Goal: Information Seeking & Learning: Check status

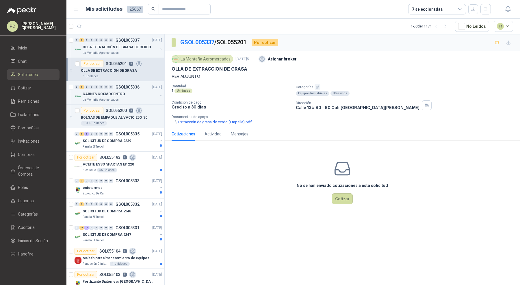
click at [49, 166] on span "Órdenes de Compra" at bounding box center [36, 170] width 36 height 13
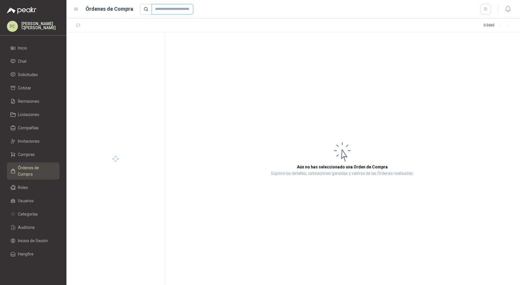
click at [167, 11] on input "text" at bounding box center [173, 9] width 42 height 10
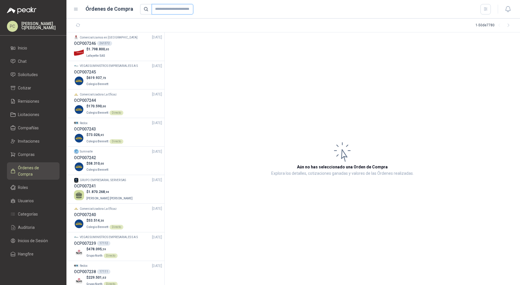
paste input "****"
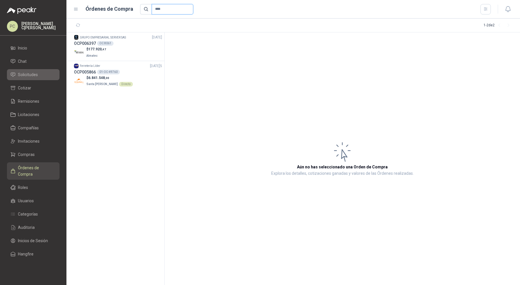
type input "****"
click at [37, 75] on span "Solicitudes" at bounding box center [28, 74] width 20 height 6
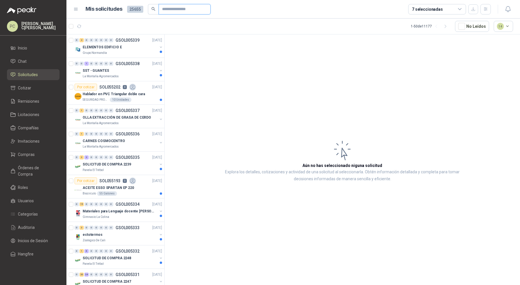
click at [162, 8] on input "text" at bounding box center [182, 9] width 40 height 10
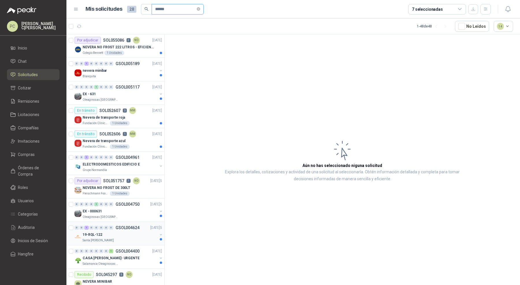
type input "******"
click at [153, 234] on div "19-RQL-122" at bounding box center [120, 234] width 75 height 7
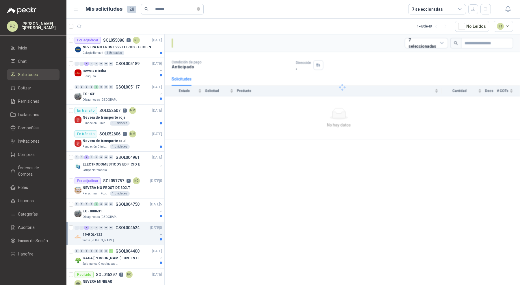
click at [153, 234] on div "19-RQL-122" at bounding box center [120, 234] width 75 height 7
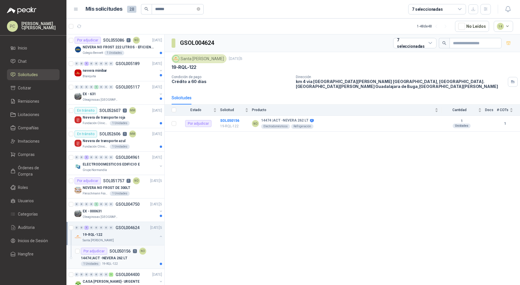
click at [138, 252] on div "Por adjudicar SOL050156 1 NO" at bounding box center [113, 250] width 65 height 7
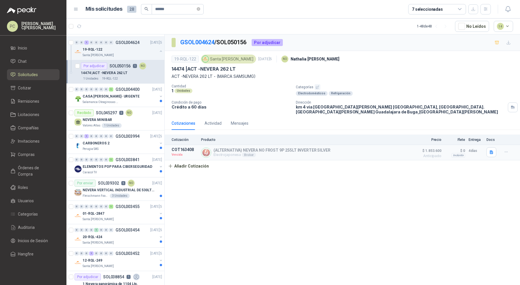
scroll to position [186, 0]
click at [128, 213] on div "01-RQL-2847" at bounding box center [120, 212] width 75 height 7
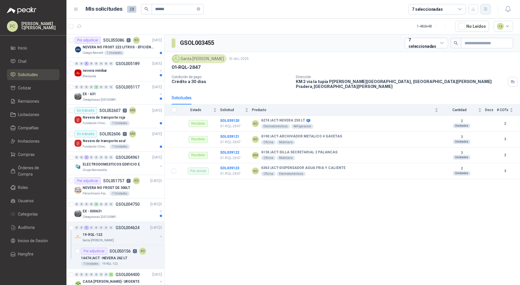
click at [486, 7] on icon "button" at bounding box center [486, 9] width 5 height 5
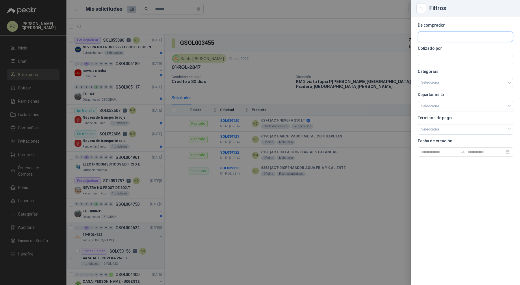
click at [482, 35] on input "text" at bounding box center [465, 37] width 95 height 10
type input "*****"
click at [478, 51] on div "Santa [PERSON_NAME]NIT : 900211167" at bounding box center [466, 50] width 86 height 6
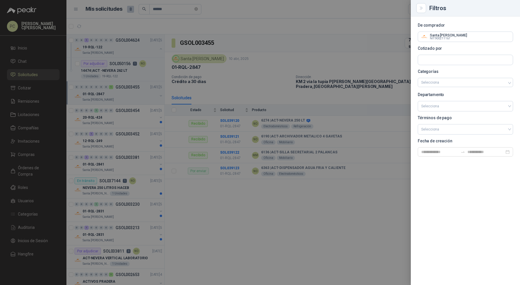
click at [156, 97] on div at bounding box center [260, 142] width 520 height 285
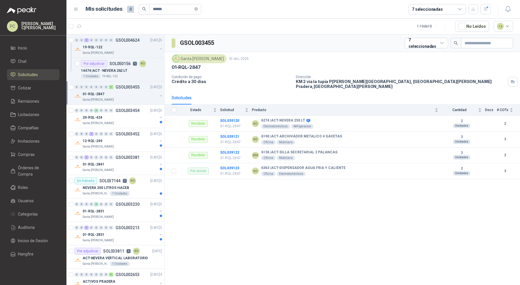
click at [159, 96] on button "button" at bounding box center [161, 95] width 5 height 5
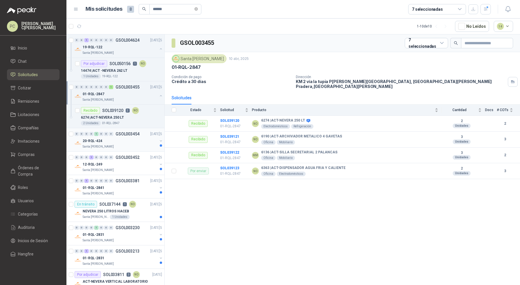
click at [159, 143] on div at bounding box center [161, 142] width 5 height 9
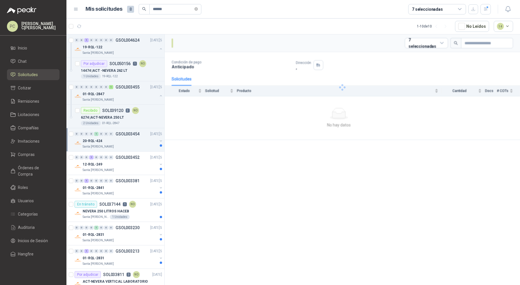
click at [159, 142] on div at bounding box center [161, 142] width 5 height 9
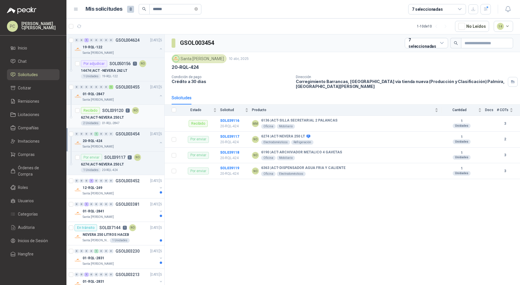
click at [143, 121] on div "2 Unidades 01-RQL-2847" at bounding box center [121, 123] width 81 height 5
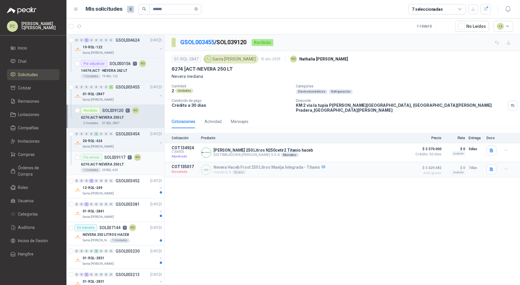
click at [141, 161] on div "6274 | ACT-NEVERA 250 LT" at bounding box center [121, 164] width 81 height 7
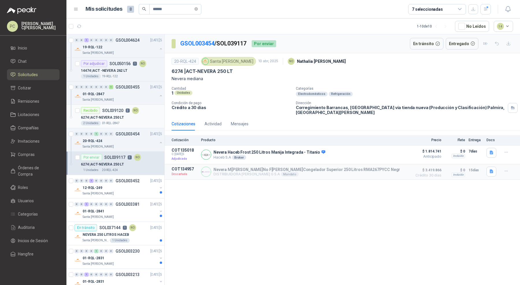
click at [112, 108] on p "SOL039120" at bounding box center [112, 110] width 21 height 4
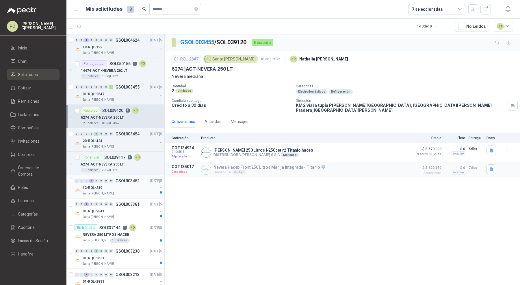
scroll to position [45, 0]
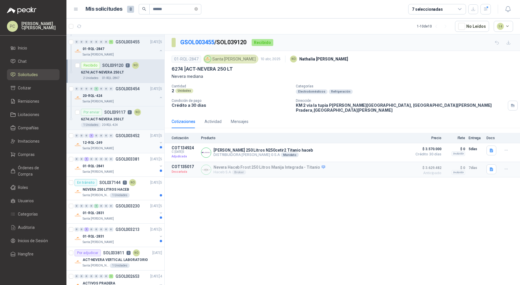
click at [159, 140] on button "button" at bounding box center [161, 142] width 5 height 5
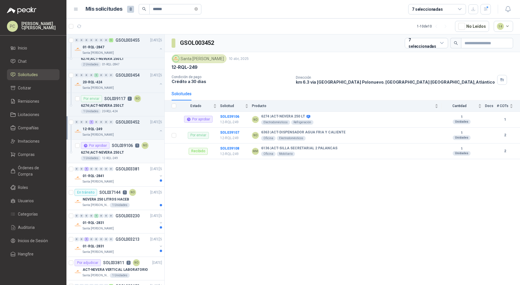
scroll to position [61, 0]
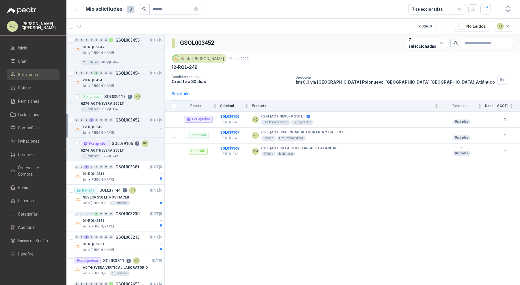
click at [432, 11] on div "7 seleccionadas" at bounding box center [427, 9] width 31 height 6
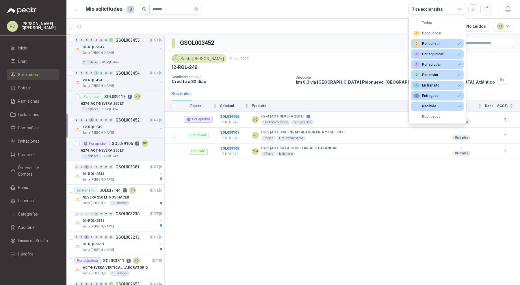
click at [373, 16] on header "Mis solicitudes 8 ****** 7 seleccionadas" at bounding box center [293, 9] width 454 height 19
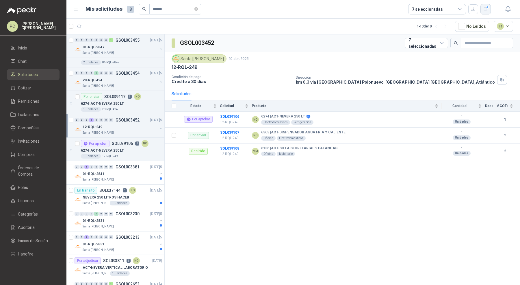
click at [486, 9] on icon "button" at bounding box center [485, 9] width 3 height 3
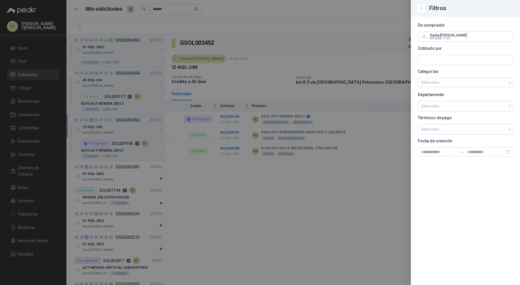
click at [274, 54] on div at bounding box center [260, 142] width 520 height 285
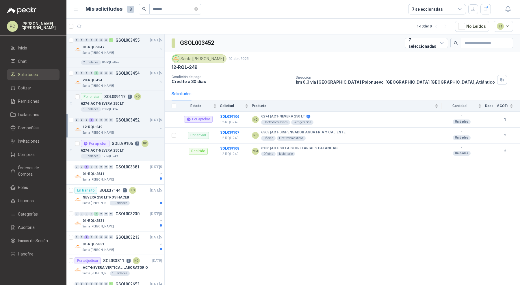
click at [427, 10] on div "7 seleccionadas" at bounding box center [427, 9] width 31 height 6
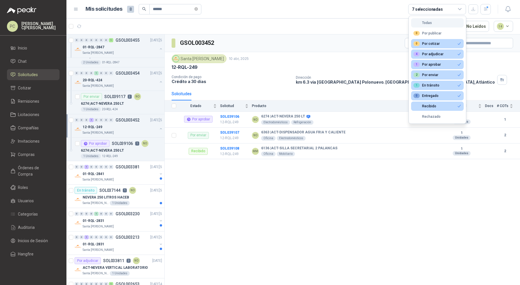
click at [436, 26] on button "Todas" at bounding box center [437, 22] width 53 height 9
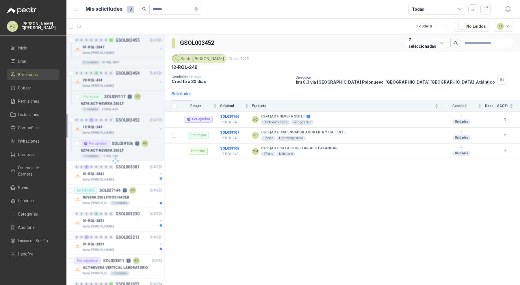
click at [437, 11] on div "Todas" at bounding box center [437, 9] width 58 height 10
click at [198, 9] on icon "close-circle" at bounding box center [196, 8] width 3 height 3
click at [430, 12] on div "Todas" at bounding box center [437, 9] width 58 height 10
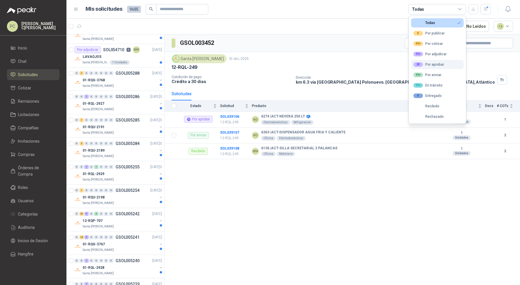
click at [434, 65] on div "28 Por aprobar" at bounding box center [429, 64] width 31 height 5
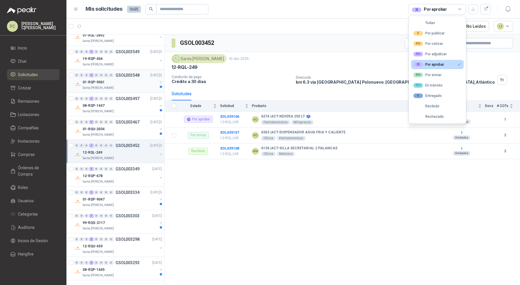
scroll to position [0, 0]
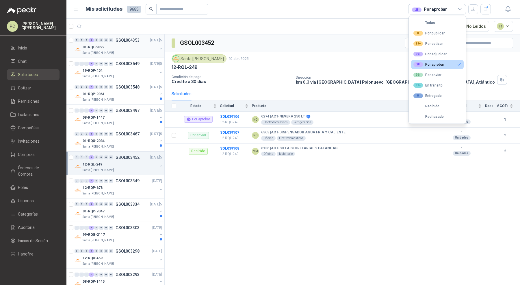
click at [114, 49] on div "01-RQL-2892" at bounding box center [120, 47] width 75 height 7
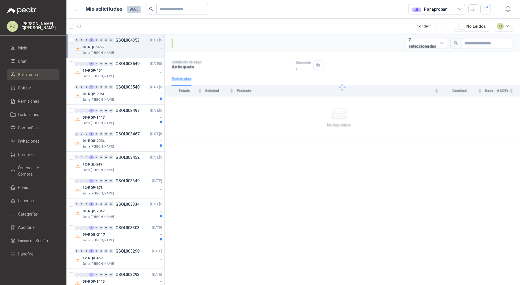
click at [118, 49] on div "01-RQL-2892" at bounding box center [120, 47] width 75 height 7
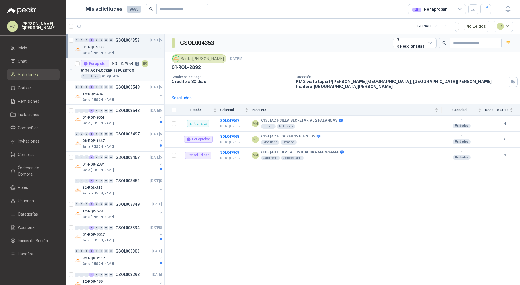
click at [114, 73] on div "6134 | ACT-LOCKER 12 PUESTOS" at bounding box center [121, 70] width 81 height 7
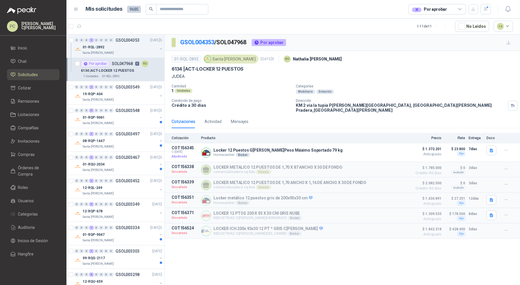
click at [136, 72] on div "6134 | ACT-LOCKER 12 PUESTOS" at bounding box center [121, 70] width 81 height 7
click at [135, 91] on div "19-RQP-404" at bounding box center [120, 93] width 75 height 7
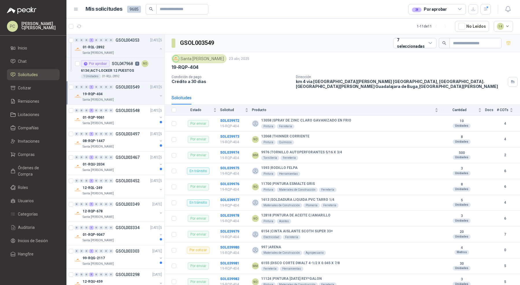
click at [135, 91] on div "19-RQP-404" at bounding box center [120, 93] width 75 height 7
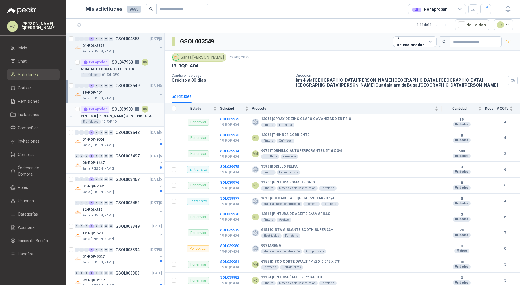
click at [133, 113] on p "PINTURA [PERSON_NAME] 3 EN 1 PINTUCO" at bounding box center [117, 115] width 72 height 5
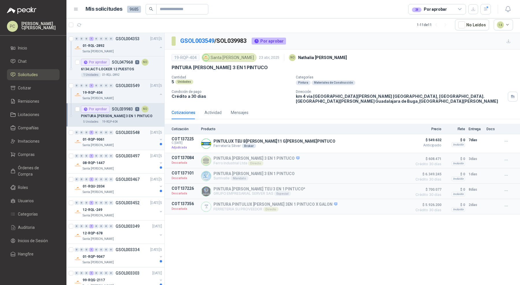
click at [133, 136] on div "01-RQP-9061" at bounding box center [120, 139] width 75 height 7
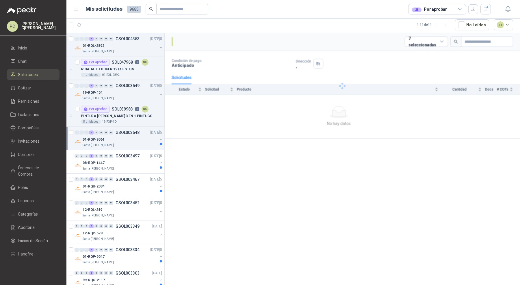
click at [133, 136] on div "01-RQP-9061" at bounding box center [120, 139] width 75 height 7
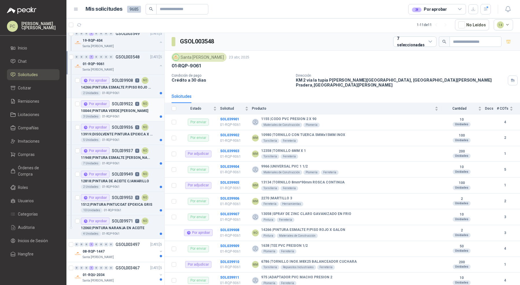
scroll to position [82, 0]
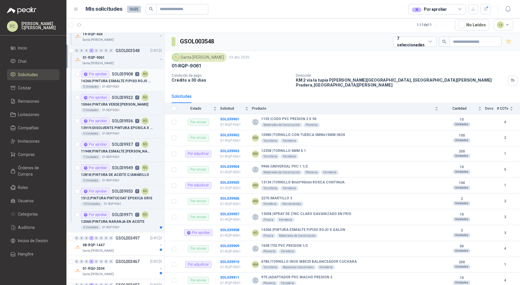
click at [129, 77] on div "14266 | PINTURA ESMALTE P/PISO ROJO X GALON" at bounding box center [121, 80] width 81 height 7
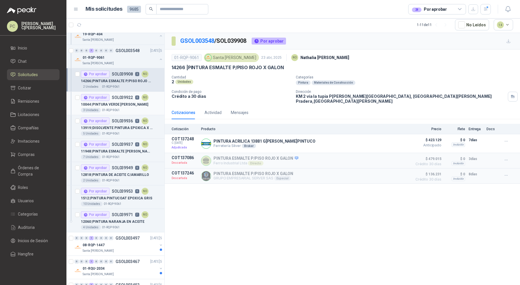
click at [125, 96] on p "SOL039922" at bounding box center [122, 97] width 21 height 4
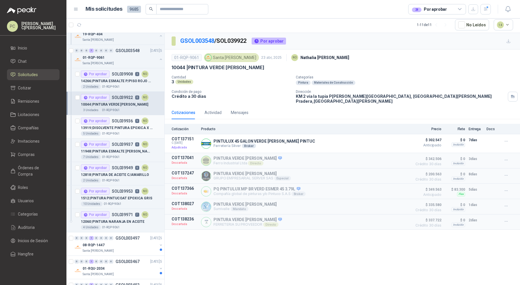
click at [121, 129] on p "13919 | DISOLVENTE PINTURA EPOXICA X GAL" at bounding box center [117, 127] width 72 height 5
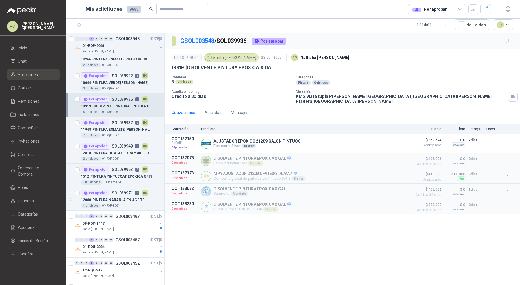
scroll to position [118, 0]
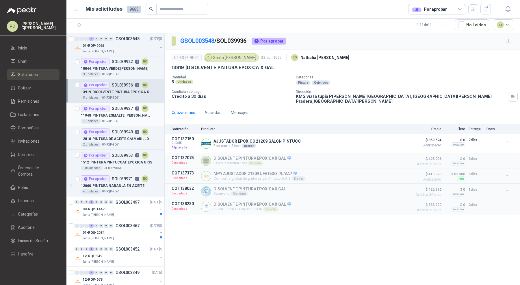
click at [124, 113] on p "11948 | PINTURA ESMALTE [PERSON_NAME]*[PERSON_NAME]" at bounding box center [117, 115] width 72 height 5
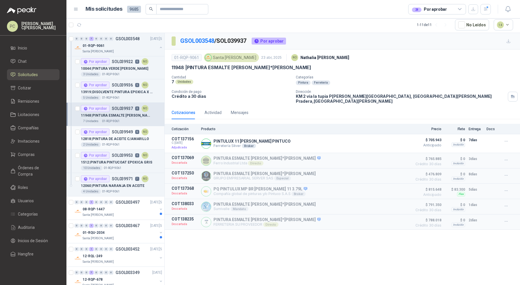
click at [121, 138] on p "12818 | PINTURA DE ACEITE C/AMARILLO" at bounding box center [115, 138] width 68 height 5
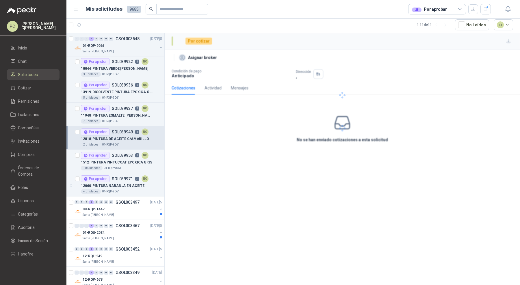
scroll to position [131, 0]
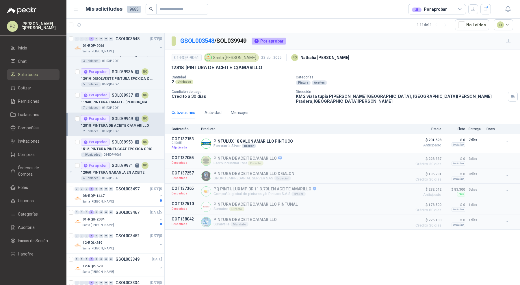
click at [121, 143] on div "Por aprobar SOL039953 6 NO" at bounding box center [115, 141] width 68 height 7
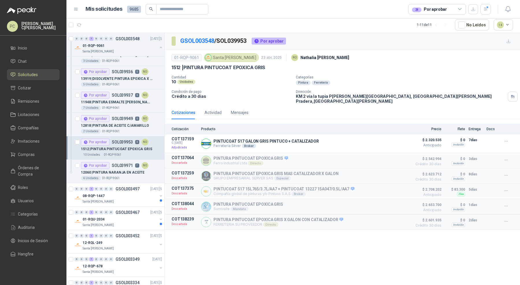
scroll to position [149, 0]
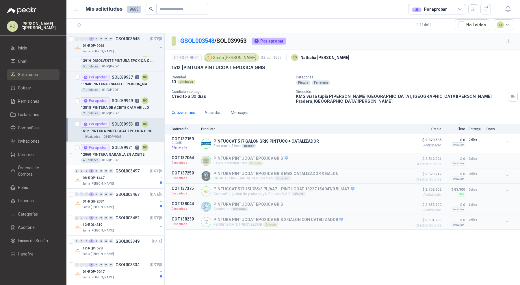
click at [121, 153] on p "12060 | PINTURA NARANJA EN ACEITE" at bounding box center [113, 154] width 64 height 5
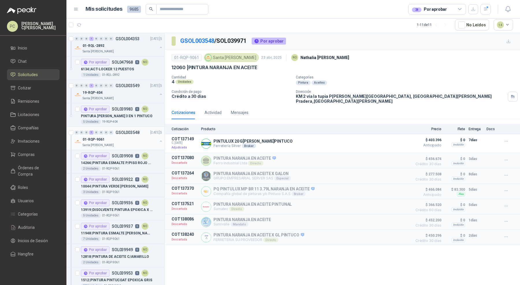
click at [159, 140] on button "button" at bounding box center [161, 141] width 5 height 5
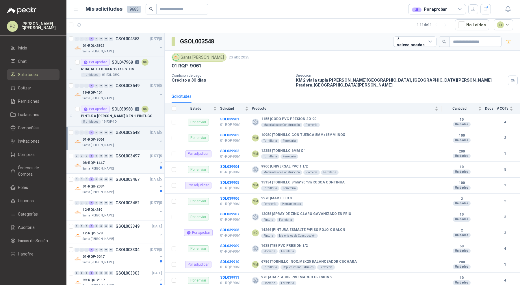
scroll to position [44, 0]
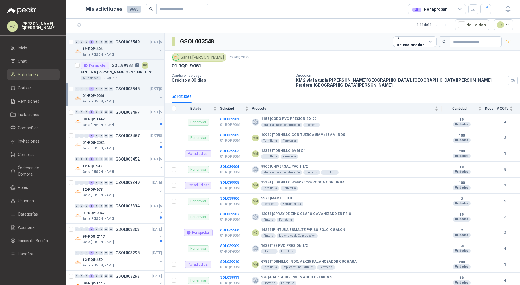
click at [159, 119] on button "button" at bounding box center [161, 119] width 5 height 5
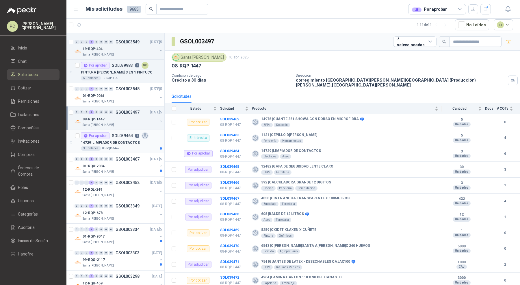
click at [145, 139] on div "14729 | LIMPIADOR DE CONTACTOS" at bounding box center [121, 142] width 81 height 7
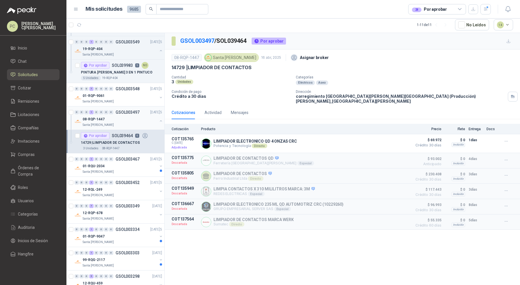
click at [159, 121] on button "button" at bounding box center [161, 121] width 5 height 5
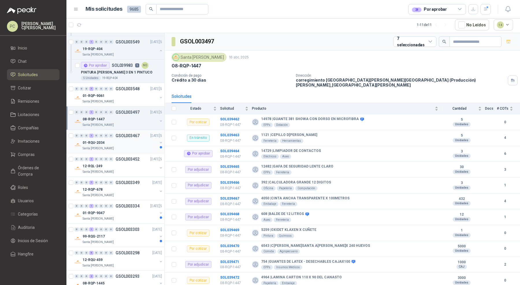
click at [148, 144] on div "01-RQU-2034" at bounding box center [120, 142] width 75 height 7
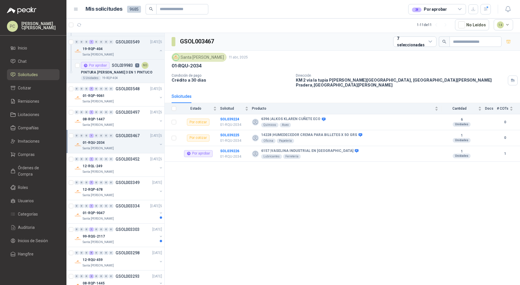
click at [159, 146] on div at bounding box center [161, 145] width 5 height 6
click at [143, 164] on p "6157 | VASELINA INDUSTRIAL EN [GEOGRAPHIC_DATA]" at bounding box center [117, 165] width 72 height 5
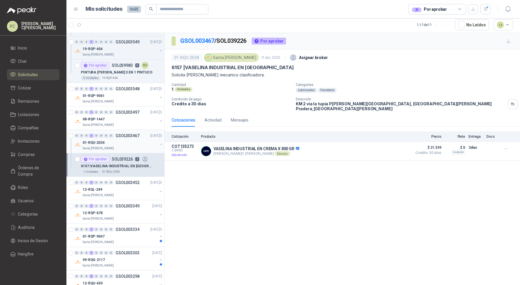
click at [159, 142] on button "button" at bounding box center [161, 144] width 5 height 5
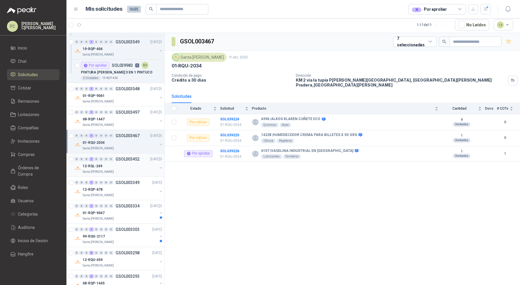
click at [147, 162] on div "12-RQL-249" at bounding box center [120, 165] width 75 height 7
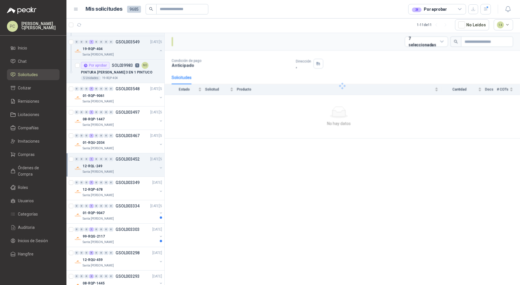
click at [147, 162] on div "12-RQL-249" at bounding box center [120, 165] width 75 height 7
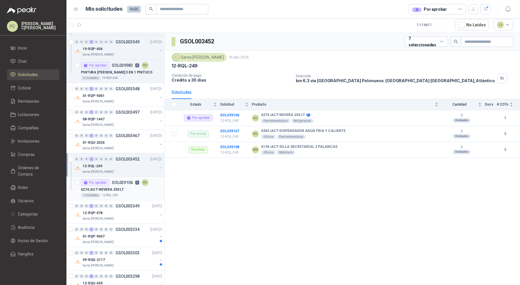
click at [142, 186] on div "6274 | ACT-NEVERA 250 LT" at bounding box center [121, 189] width 81 height 7
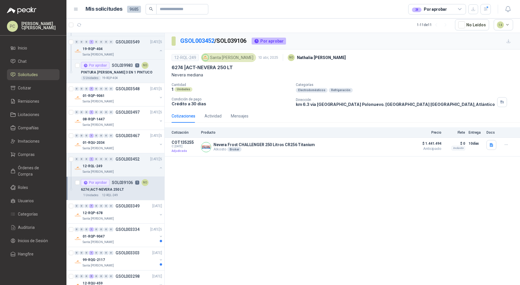
scroll to position [82, 0]
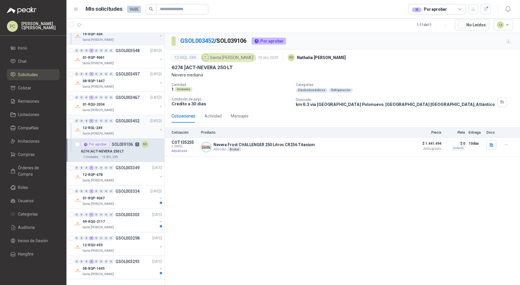
click at [159, 130] on button "button" at bounding box center [161, 129] width 5 height 5
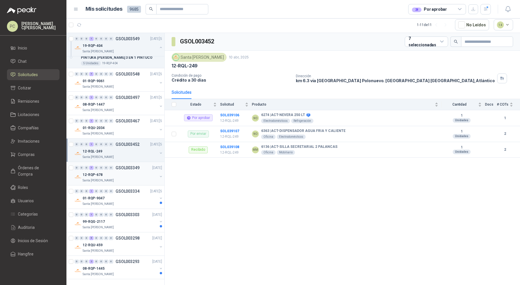
click at [149, 178] on div "Santa [PERSON_NAME]" at bounding box center [120, 180] width 75 height 5
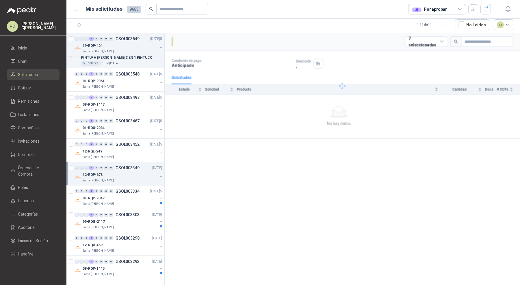
click at [149, 178] on div "Santa [PERSON_NAME]" at bounding box center [120, 180] width 75 height 5
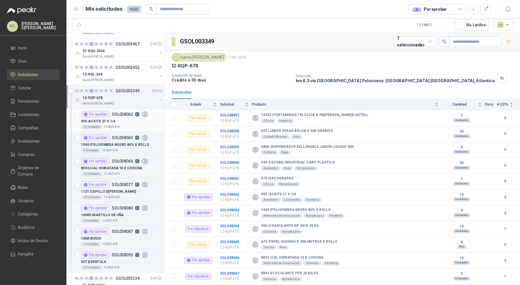
scroll to position [138, 0]
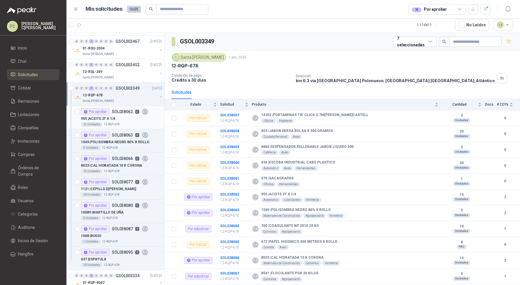
click at [130, 125] on div "15 Unidades 12-RQP-678" at bounding box center [121, 124] width 81 height 5
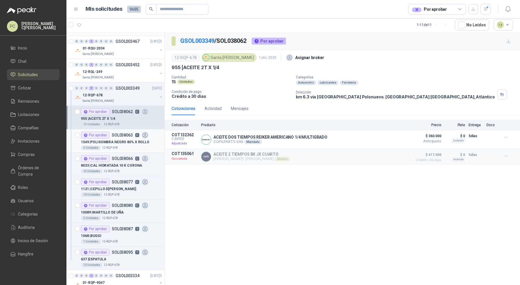
click at [127, 139] on p "1549 | POLISOMBRA NEGRO 80% X ROLLO" at bounding box center [115, 141] width 69 height 5
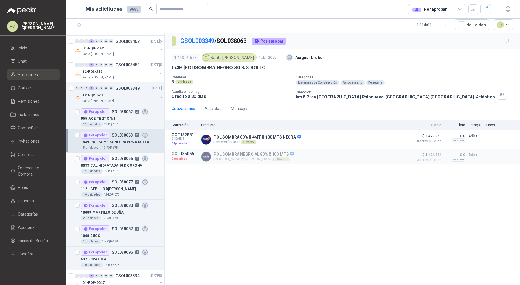
click at [122, 164] on p "8033 | CAL HIDRATADA 10 K CORONA" at bounding box center [111, 165] width 61 height 5
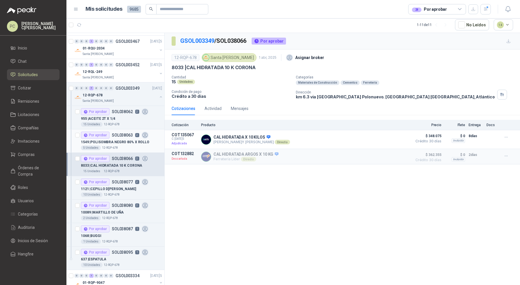
click at [125, 145] on div "5 Unidades 12-RQP-678" at bounding box center [121, 147] width 81 height 5
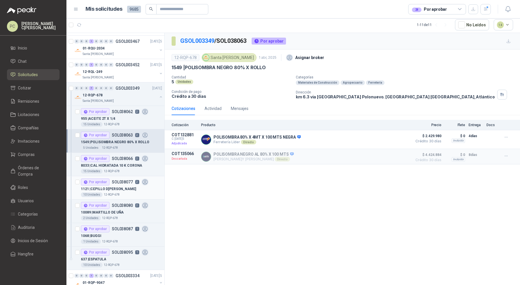
scroll to position [200, 0]
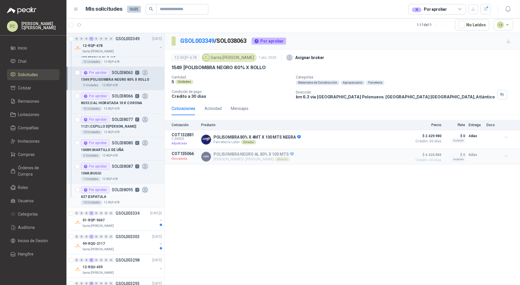
click at [116, 195] on div "637 | ESPATULA" at bounding box center [121, 196] width 81 height 7
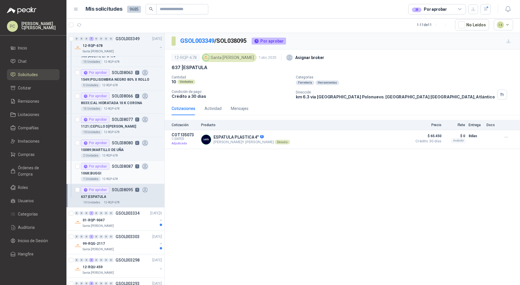
click at [124, 171] on div "1068 | BUGGI" at bounding box center [121, 173] width 81 height 7
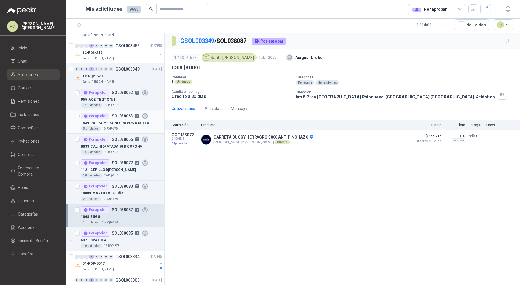
scroll to position [150, 0]
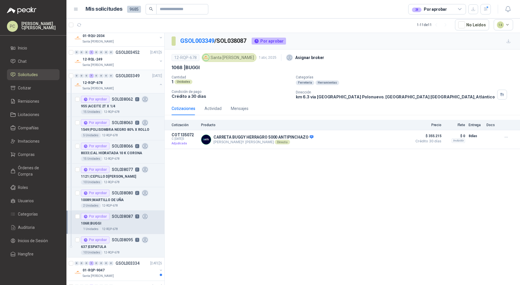
click at [159, 86] on div at bounding box center [161, 85] width 5 height 6
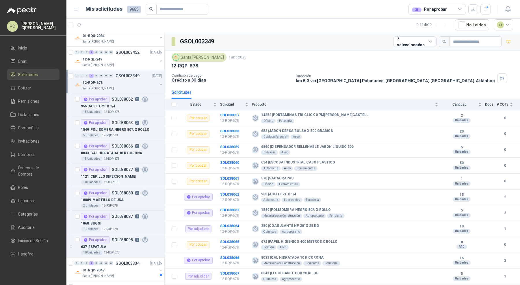
click at [159, 84] on button "button" at bounding box center [161, 84] width 5 height 5
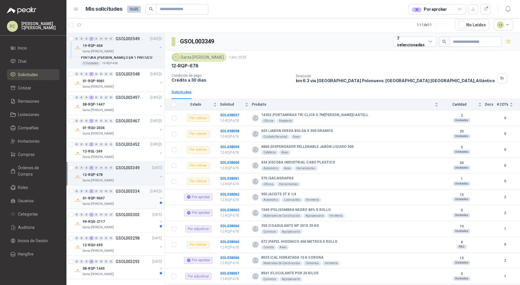
click at [132, 191] on p "GSOL003334" at bounding box center [128, 191] width 24 height 4
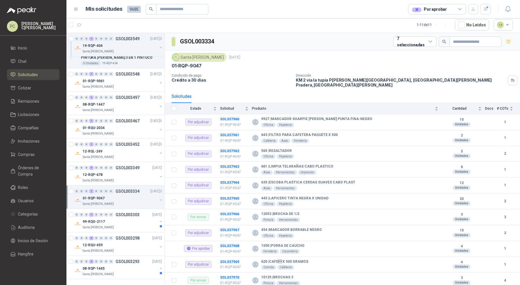
click at [159, 197] on button "button" at bounding box center [161, 199] width 5 height 5
click at [134, 225] on div "4 Unidades 01-RQP-9047" at bounding box center [121, 227] width 81 height 5
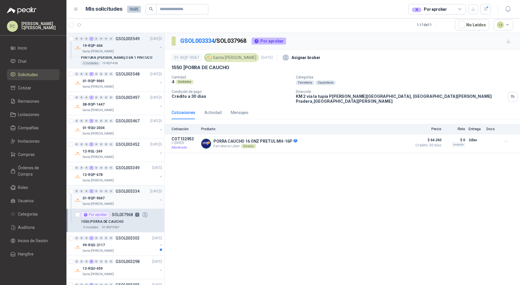
click at [159, 197] on button "button" at bounding box center [161, 199] width 5 height 5
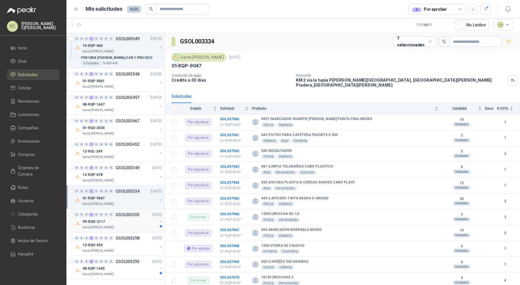
click at [148, 226] on div "Santa [PERSON_NAME]" at bounding box center [120, 227] width 75 height 5
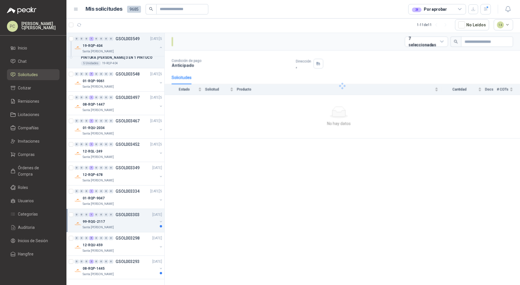
click at [148, 226] on div "Santa [PERSON_NAME]" at bounding box center [120, 227] width 75 height 5
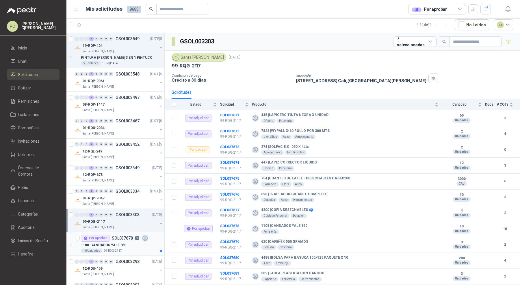
click at [144, 242] on div "1108 | CANDADOS YALE 850" at bounding box center [121, 244] width 81 height 7
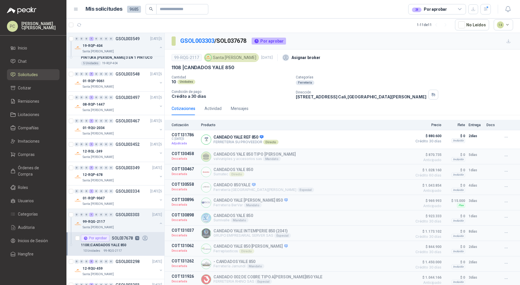
click at [154, 238] on div "Por aprobar SOL037678 10" at bounding box center [121, 237] width 81 height 7
click at [159, 221] on button "button" at bounding box center [161, 223] width 5 height 5
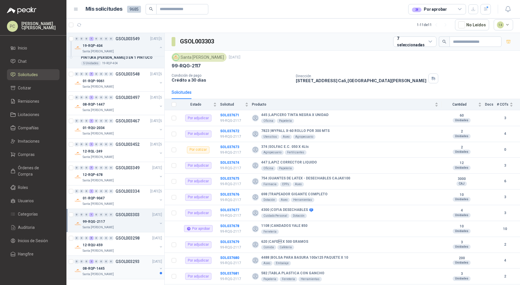
click at [139, 267] on div "08-RQP-1445" at bounding box center [120, 268] width 75 height 7
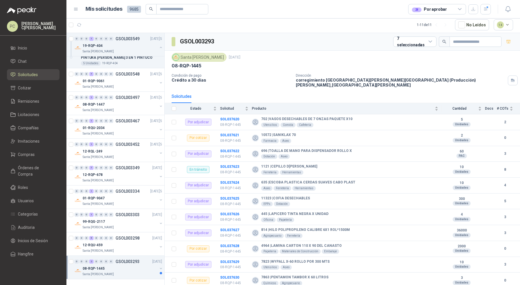
click at [159, 268] on icon "button" at bounding box center [161, 268] width 4 height 4
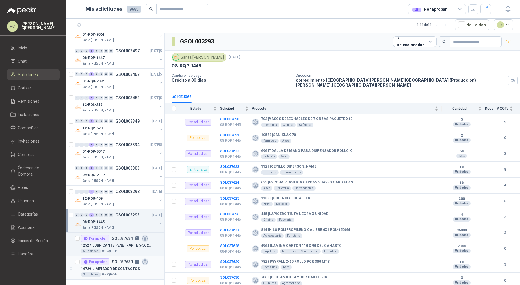
click at [149, 256] on article "Por aprobar SOL037639 11 14729 | LIMPIADOR DE CONTACTOS 3 Unidades 08-RQP-1445" at bounding box center [115, 267] width 98 height 23
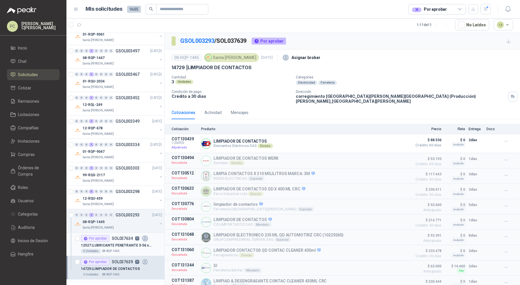
click at [147, 244] on p "12527 | LUBRICANTE PENETRANTE 5-56 x400ml" at bounding box center [117, 245] width 72 height 5
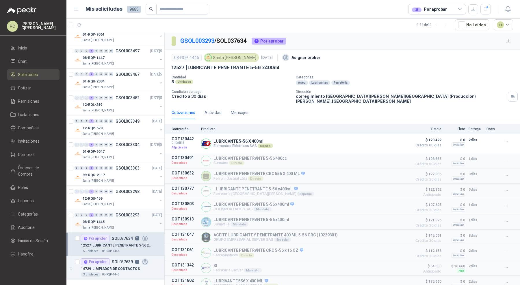
click at [159, 221] on button "button" at bounding box center [161, 223] width 5 height 5
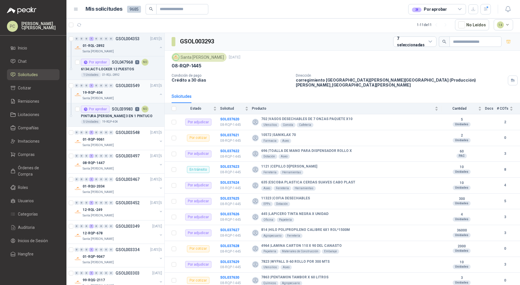
click at [159, 94] on button "button" at bounding box center [161, 94] width 5 height 5
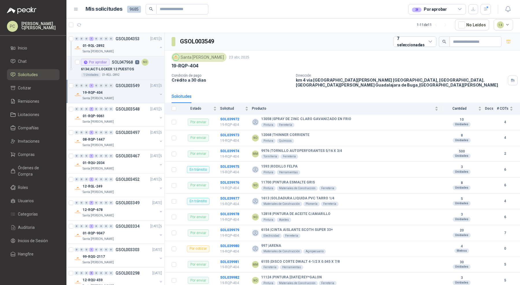
click at [159, 47] on button "button" at bounding box center [161, 47] width 5 height 5
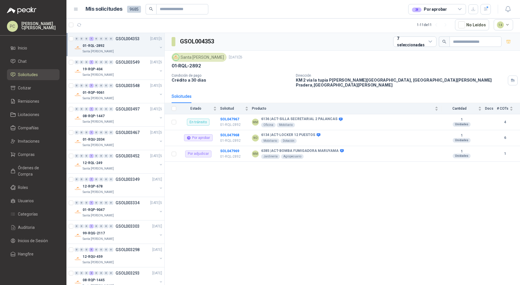
click at [159, 47] on button "button" at bounding box center [161, 47] width 5 height 5
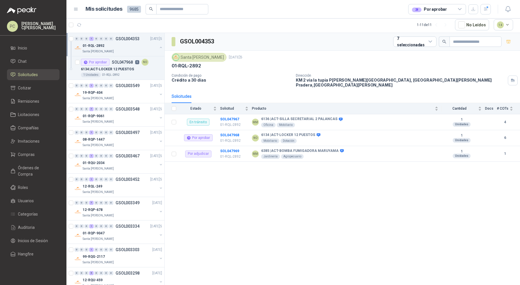
click at [159, 47] on button "button" at bounding box center [161, 47] width 5 height 5
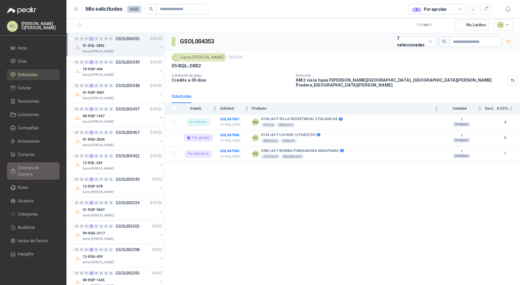
click at [30, 168] on span "Órdenes de Compra" at bounding box center [36, 170] width 36 height 13
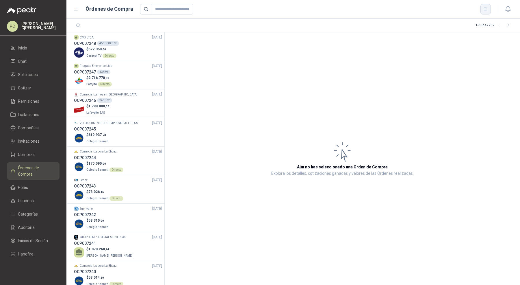
click at [485, 9] on icon "button" at bounding box center [486, 9] width 5 height 5
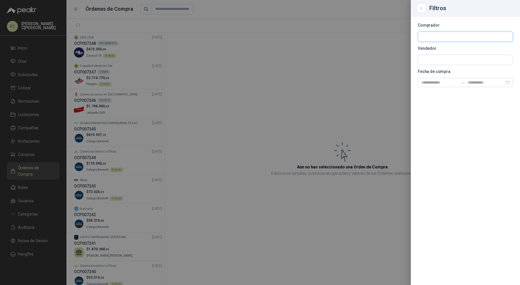
click at [456, 36] on input "text" at bounding box center [465, 37] width 95 height 10
type input "*****"
click at [451, 47] on p "Santa [PERSON_NAME]" at bounding box center [450, 48] width 37 height 3
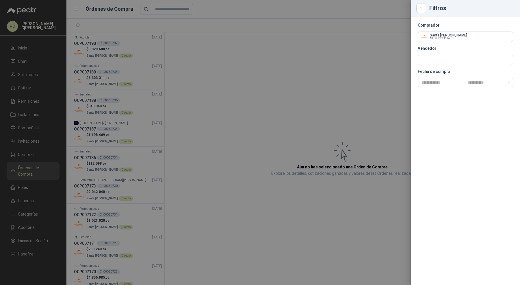
click at [119, 165] on div at bounding box center [260, 142] width 520 height 285
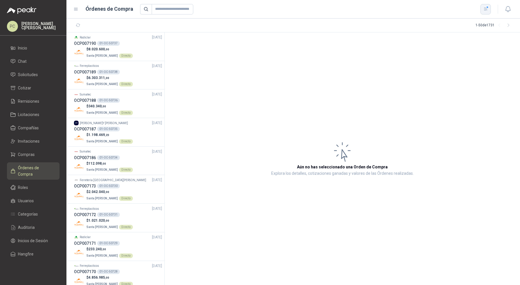
click at [488, 10] on button "button" at bounding box center [486, 9] width 10 height 10
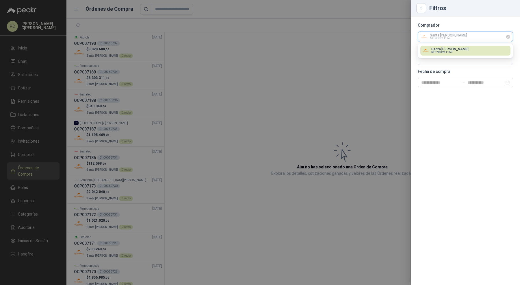
click at [510, 40] on input "text" at bounding box center [465, 37] width 95 height 10
click at [510, 38] on icon "Limpiar" at bounding box center [508, 36] width 5 height 5
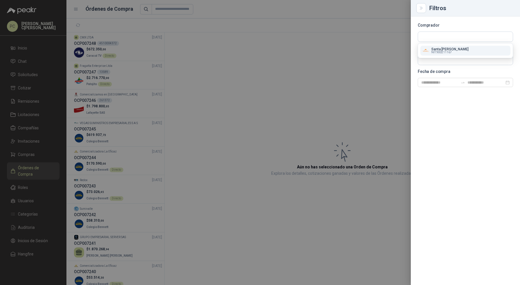
click at [287, 79] on div at bounding box center [260, 142] width 520 height 285
